Goal: Check status: Check status

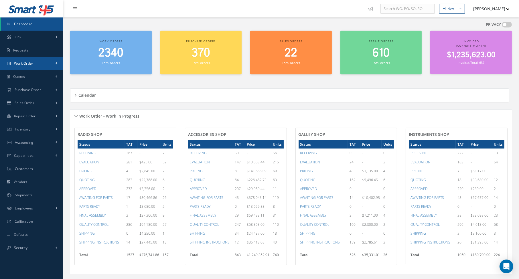
click at [40, 65] on link "Work Order" at bounding box center [31, 63] width 63 height 13
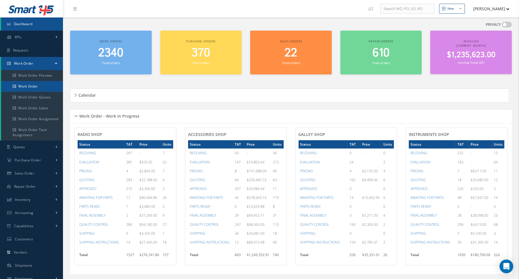
click at [35, 90] on link "Work Order" at bounding box center [32, 86] width 62 height 11
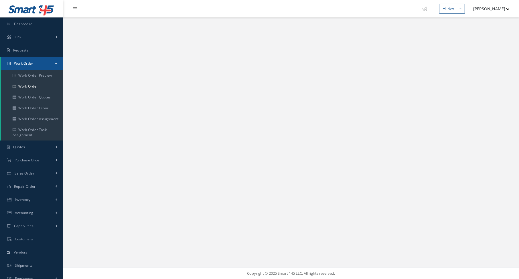
select select "25"
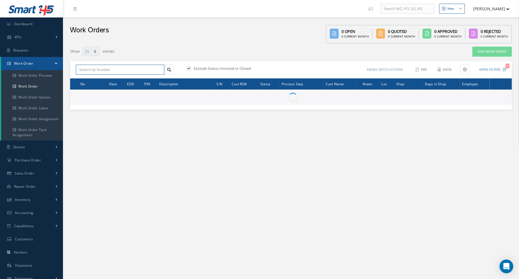
click at [129, 69] on input "text" at bounding box center [120, 70] width 88 height 10
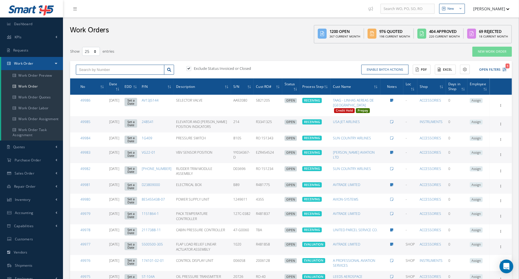
type input "8"
type input "82"
type input "822"
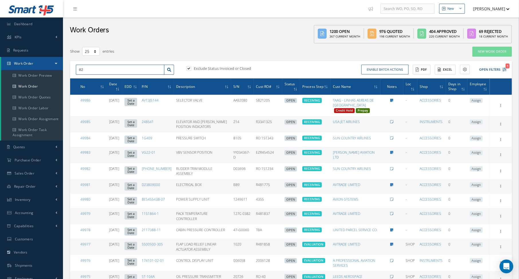
type input "822"
type input "822-"
type input "822-0"
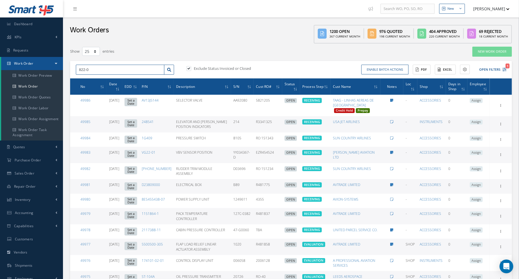
type input "822-03"
type input "822-033"
type input "822-0334"
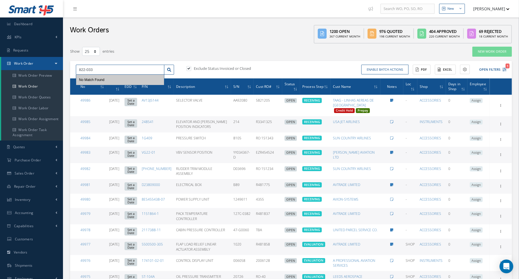
type input "822-0334"
type input "822-0334-"
click at [192, 69] on label "Exclude Status Invoiced or Closed" at bounding box center [221, 68] width 59 height 5
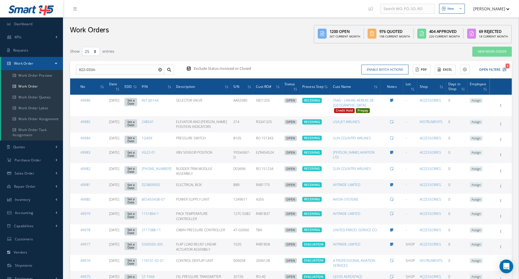
click at [190, 69] on input "checkbox" at bounding box center [188, 69] width 4 height 4
checkbox input "false"
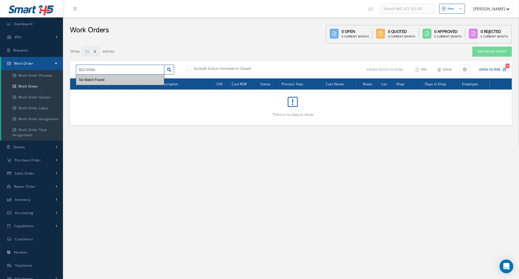
drag, startPoint x: 114, startPoint y: 71, endPoint x: 29, endPoint y: 67, distance: 85.4
click at [29, 67] on div "Smart 145 Dashboard KPIs Work Order Accounting Requests Work Order Work Order P…" at bounding box center [259, 162] width 519 height 325
click at [502, 68] on button "Open Filters 1" at bounding box center [490, 69] width 32 height 9
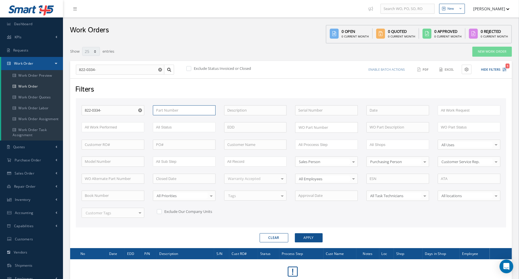
click at [194, 110] on input "text" at bounding box center [184, 110] width 63 height 10
paste input "822-0334-"
type input "822-0334-"
click at [159, 68] on use "Reset" at bounding box center [160, 70] width 4 height 4
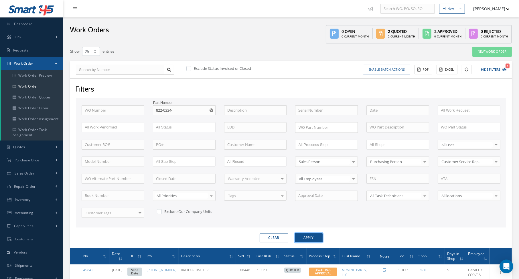
click at [307, 235] on button "Apply" at bounding box center [309, 237] width 28 height 9
click at [212, 49] on div "Show 10 25 50 100 entries" at bounding box center [197, 51] width 263 height 10
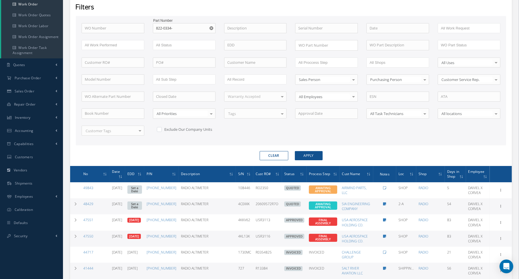
scroll to position [143, 0]
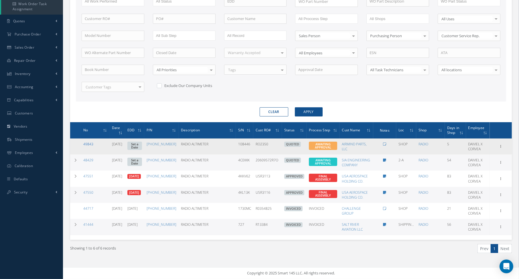
click at [86, 142] on link "49843" at bounding box center [88, 144] width 10 height 5
